Goal: Task Accomplishment & Management: Manage account settings

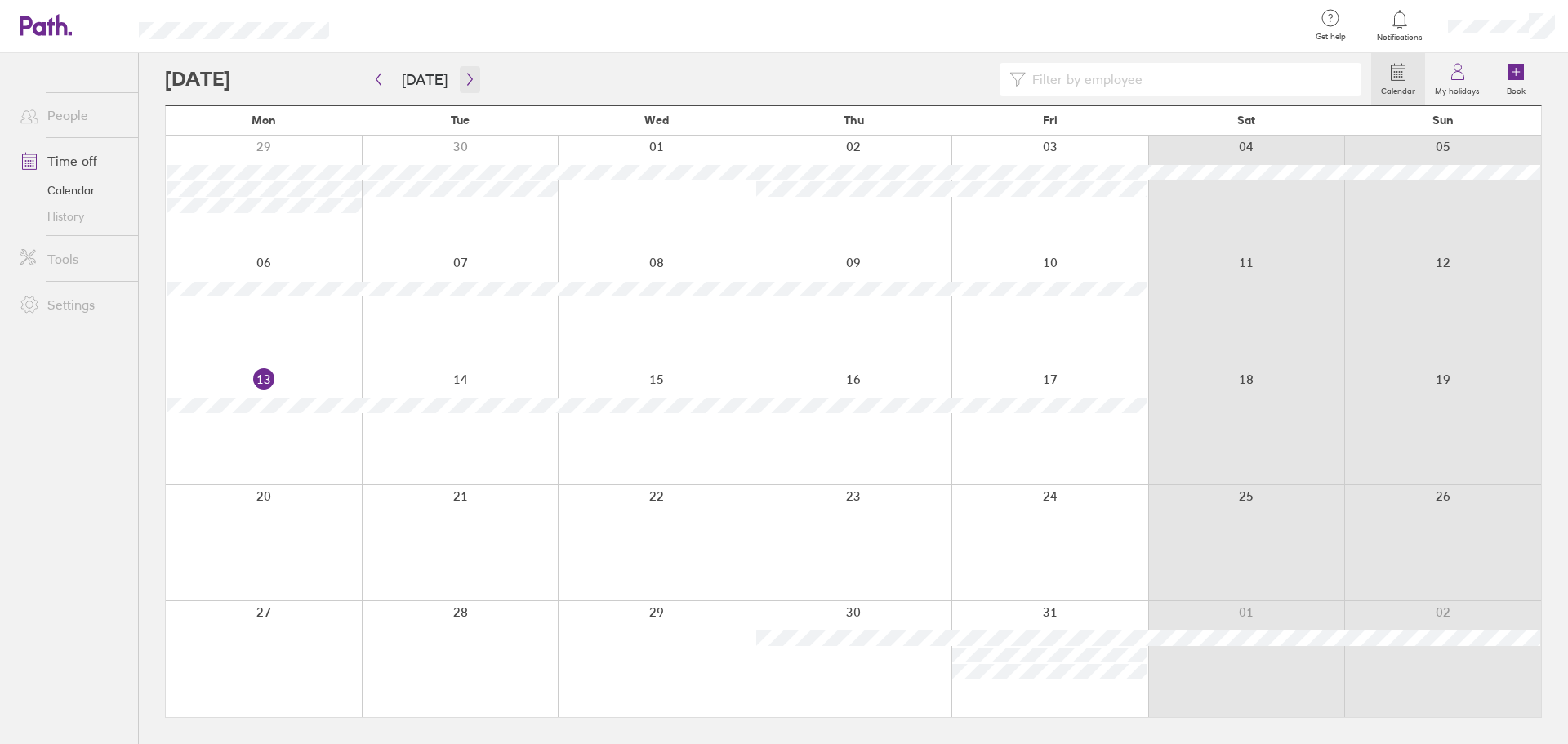
click at [466, 76] on icon "button" at bounding box center [469, 79] width 12 height 13
click at [466, 75] on icon "button" at bounding box center [469, 79] width 12 height 13
